Goal: Obtain resource: Download file/media

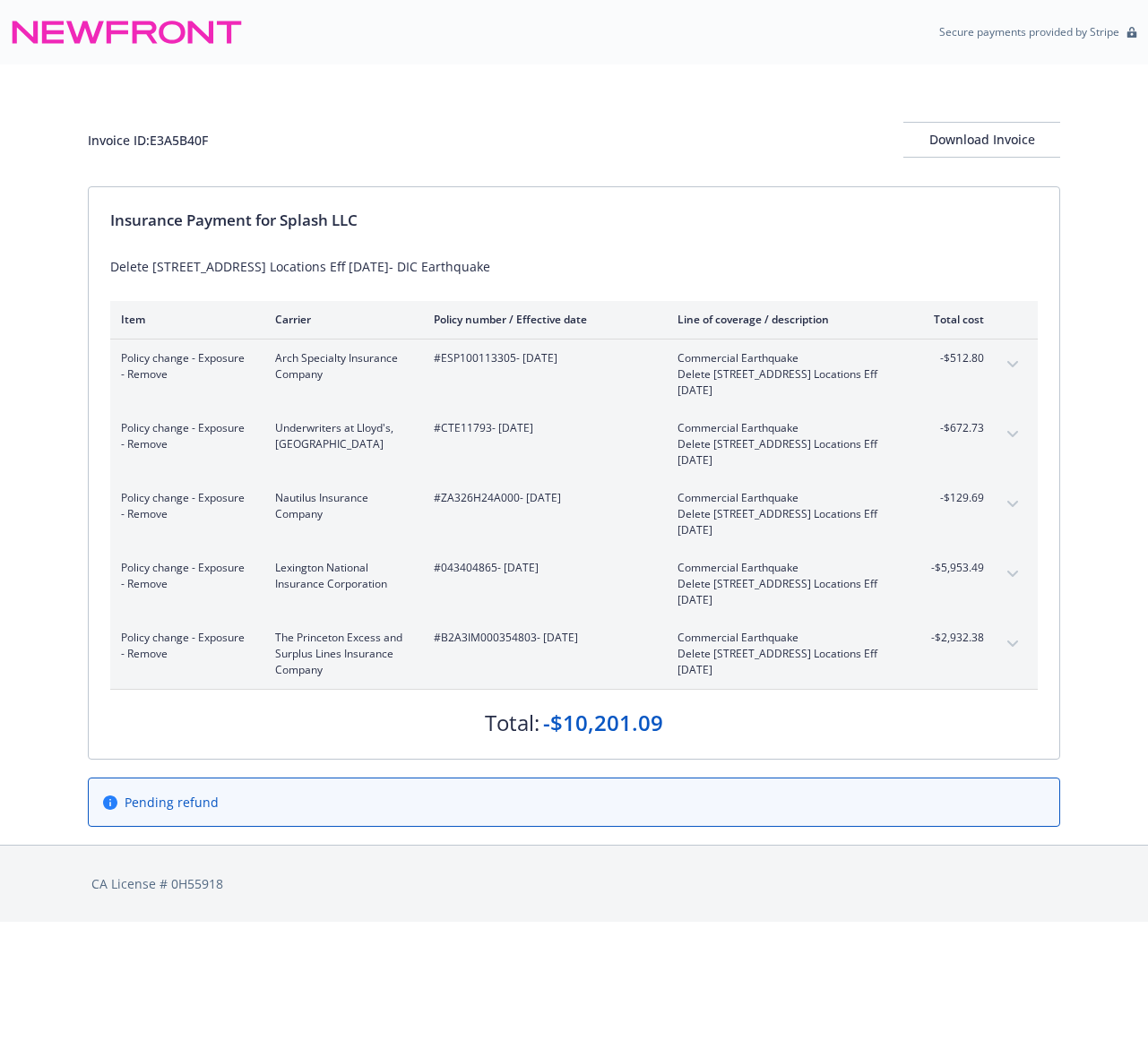
drag, startPoint x: 751, startPoint y: 125, endPoint x: 736, endPoint y: 136, distance: 18.6
click at [750, 126] on div "Invoice ID: E3A5B40F Download Invoice" at bounding box center [573, 139] width 972 height 36
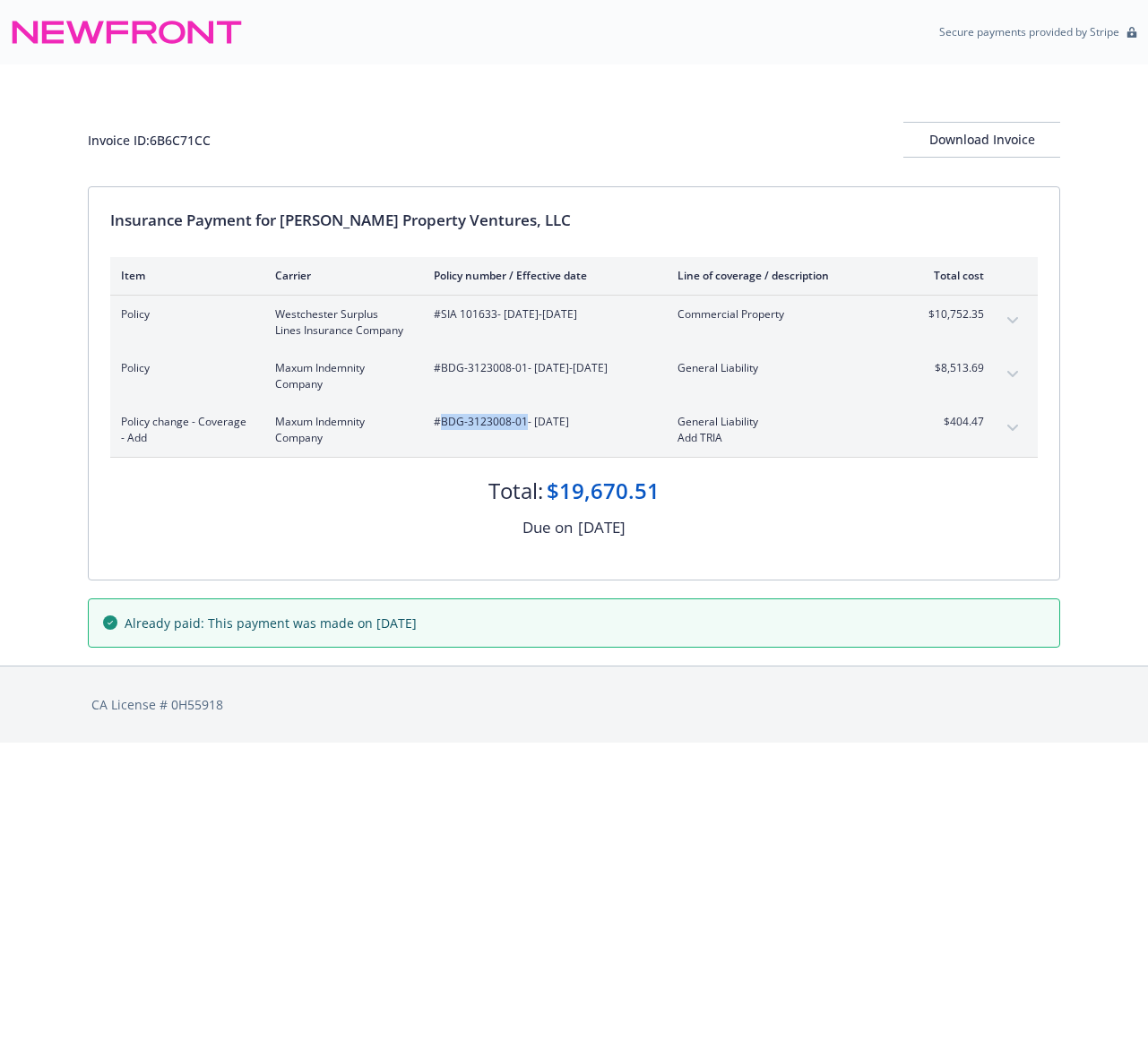
drag, startPoint x: 440, startPoint y: 427, endPoint x: 525, endPoint y: 433, distance: 85.2
click at [525, 433] on div "#BDG-3123008-01 - [DATE]" at bounding box center [541, 430] width 215 height 33
copy span "BDG-3123008-01"
click at [598, 438] on div "#BDG-3123008-01 - 09/08/2025" at bounding box center [541, 430] width 215 height 33
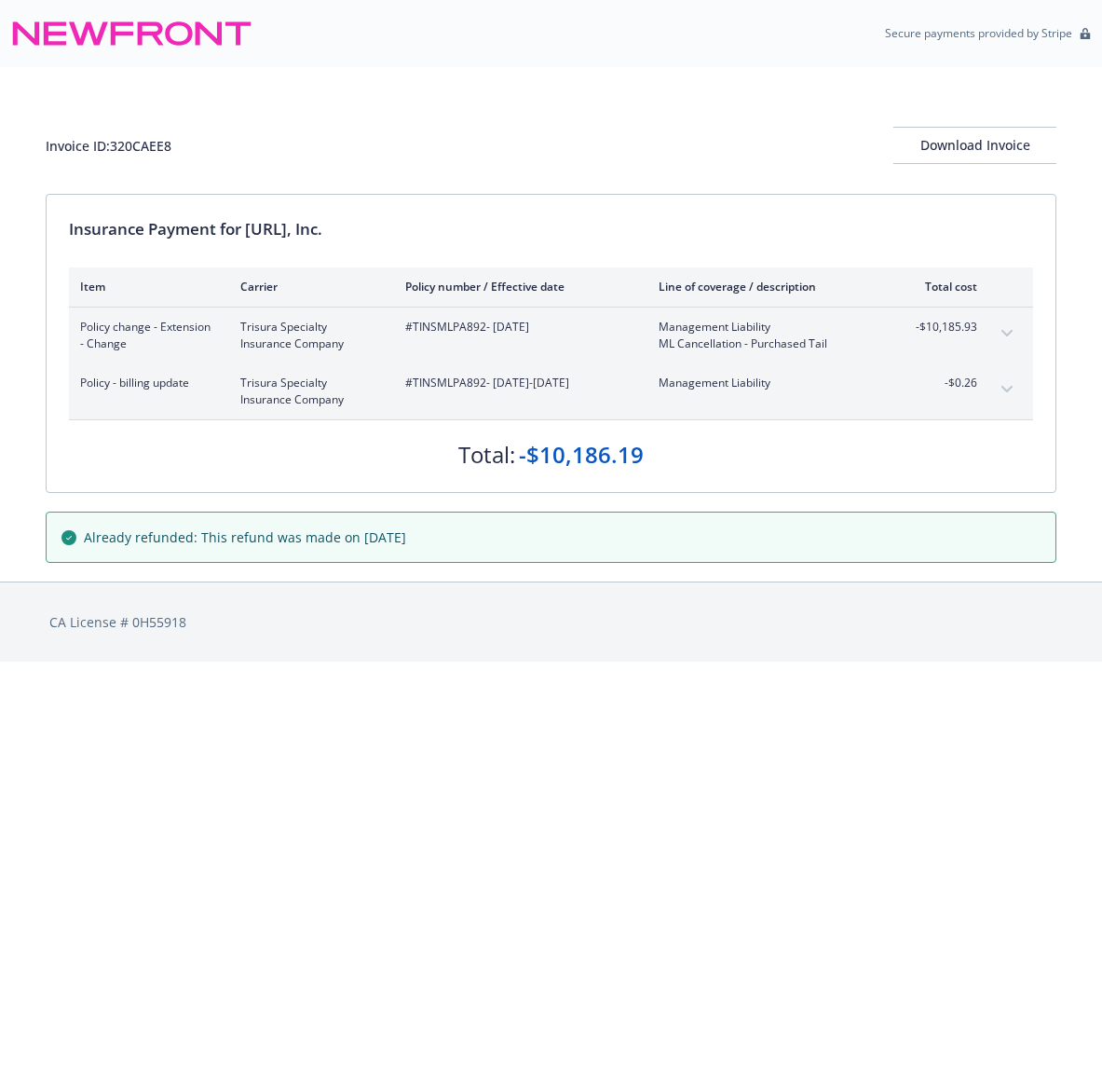
click at [260, 662] on html "Secure payments provided by Stripe Invoice ID: 320CAEE8 Download Invoice Insura…" at bounding box center [551, 331] width 1102 height 662
